Goal: Transaction & Acquisition: Purchase product/service

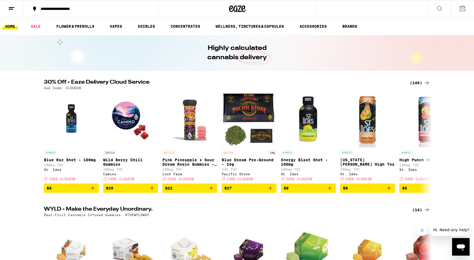
click at [413, 83] on div "(146)" at bounding box center [420, 83] width 20 height 7
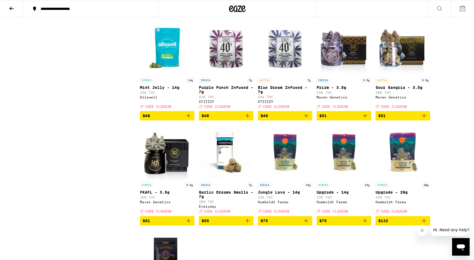
scroll to position [2759, 0]
